Goal: Task Accomplishment & Management: Manage account settings

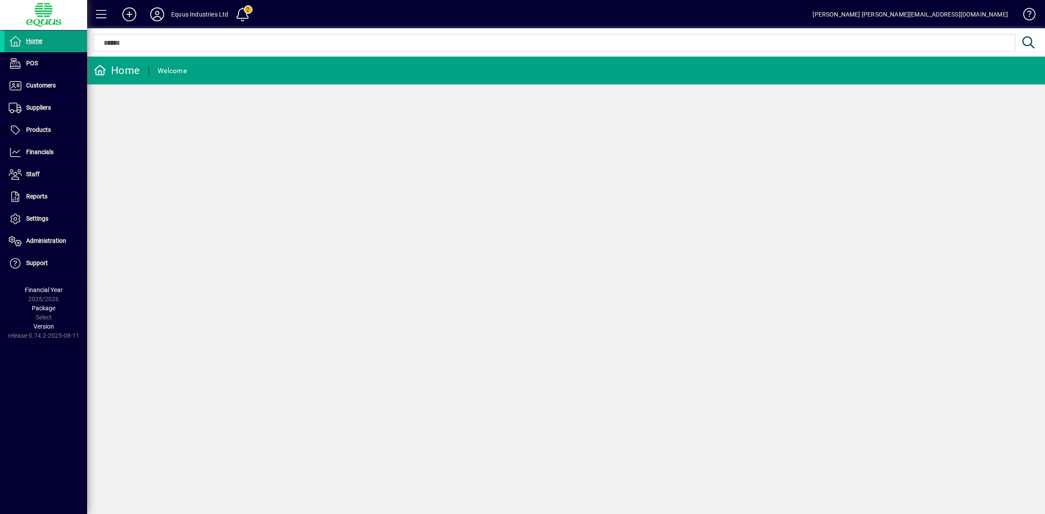
click at [159, 11] on icon at bounding box center [156, 14] width 17 height 14
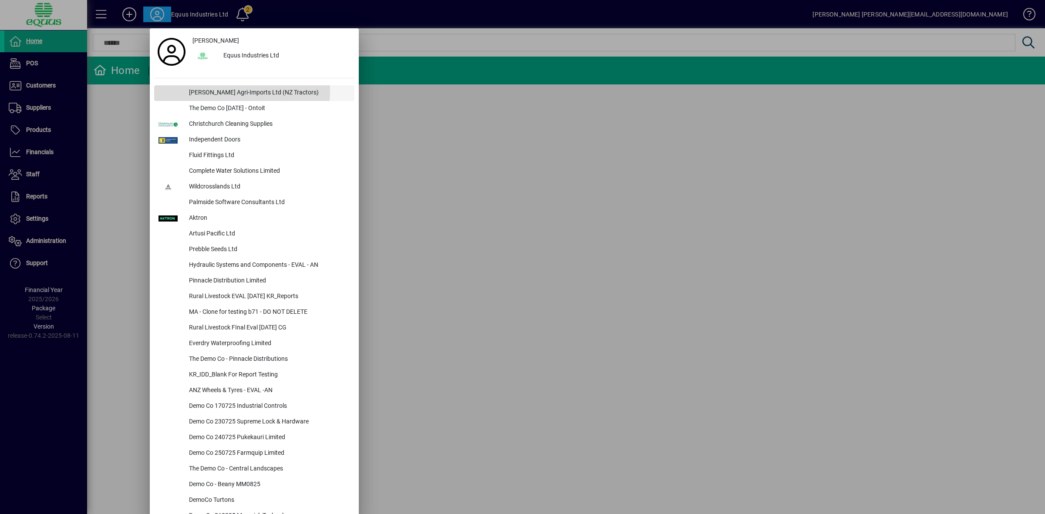
click at [216, 91] on div "[PERSON_NAME] Agri-Imports Ltd (NZ Tractors)" at bounding box center [268, 93] width 172 height 16
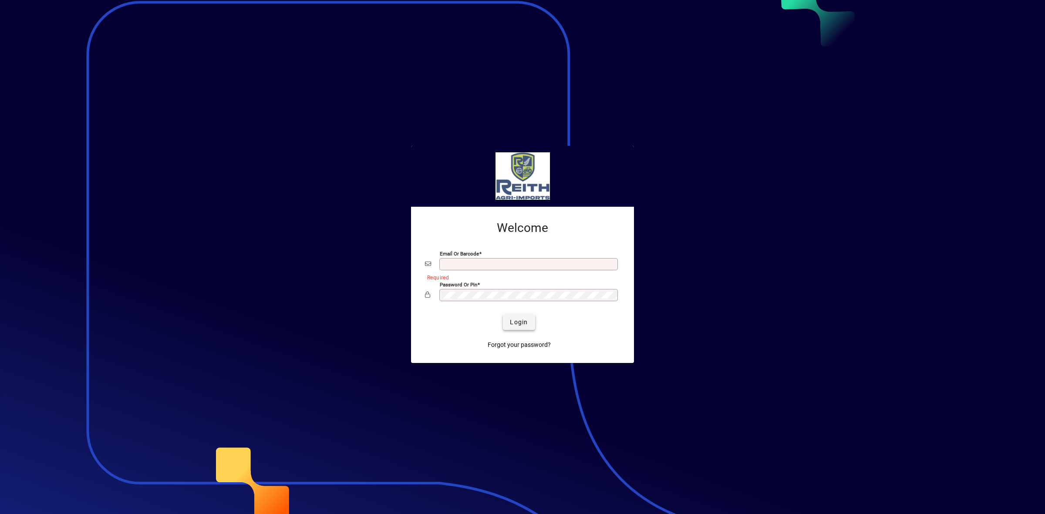
type input "**********"
click at [515, 322] on span "Login" at bounding box center [519, 322] width 18 height 9
